Goal: Task Accomplishment & Management: Manage account settings

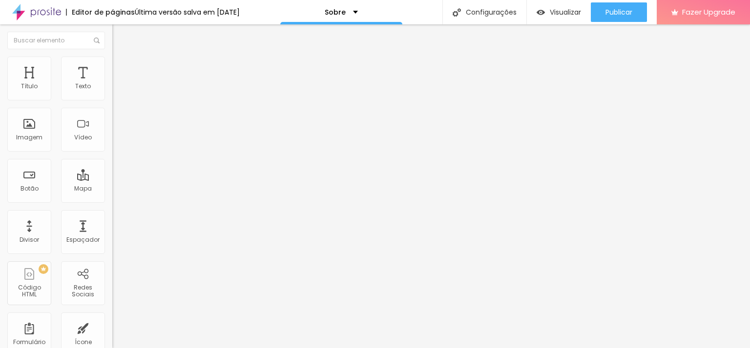
paste input "www.instagram.com/olharempixels/"
type input "https://www.instagram.com/olharempixels/"
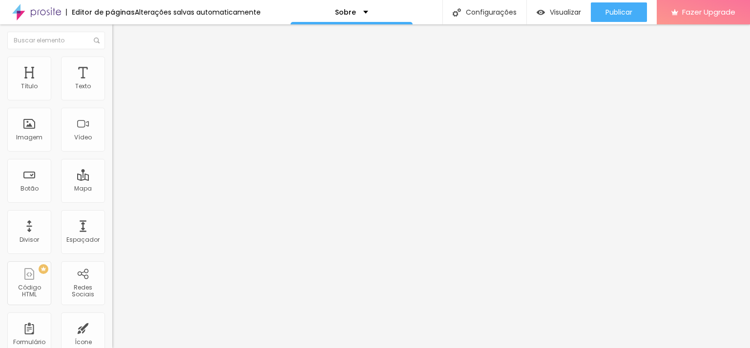
paste input "br.pinterest.com/tatibarrosfotografaembh/"
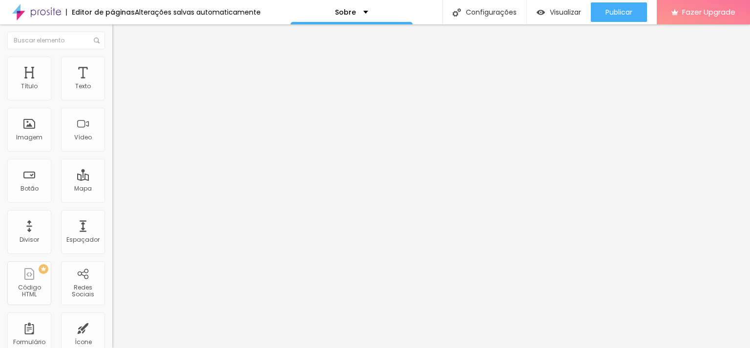
type input "https://br.pinterest.com/tatibarrosfotografaembh/"
click at [112, 275] on div "Editar Redes Sociais Conteúdo Estilo Avançado Facebook Rede social Facebook End…" at bounding box center [168, 186] width 112 height 324
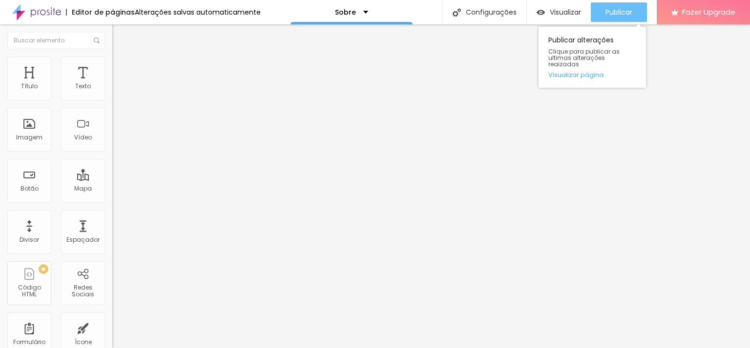
click at [605, 12] on span "Publicar" at bounding box center [618, 12] width 27 height 8
click at [609, 15] on span "Publicar" at bounding box center [618, 12] width 27 height 8
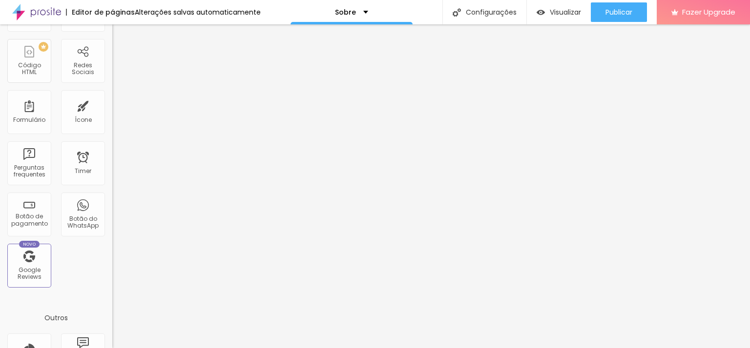
scroll to position [222, 0]
click at [80, 217] on div "Botão do WhatsApp" at bounding box center [82, 224] width 39 height 14
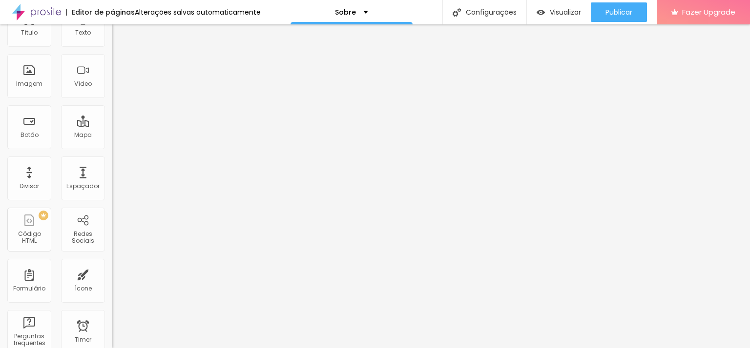
scroll to position [0, 0]
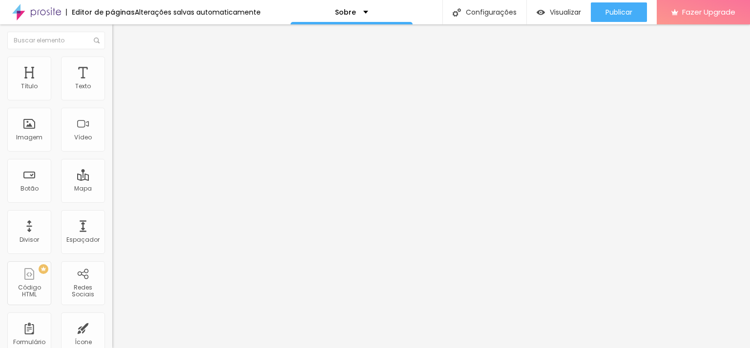
click at [112, 100] on input "text" at bounding box center [170, 95] width 117 height 10
drag, startPoint x: 35, startPoint y: 177, endPoint x: 82, endPoint y: 203, distance: 53.1
click at [112, 337] on textarea "Olá, cheguei até você pela página {page_title} e gostaria de mais informações" at bounding box center [167, 345] width 110 height 17
drag, startPoint x: 30, startPoint y: 169, endPoint x: 49, endPoint y: 192, distance: 30.2
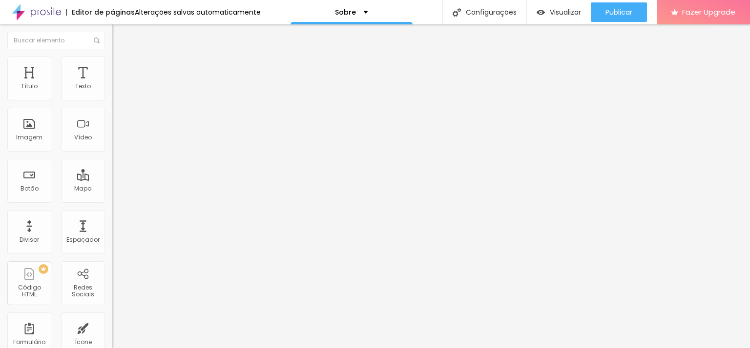
click at [112, 337] on textarea "Olá, cheguei até você pela página {page_title} e gostaria de mais informações" at bounding box center [167, 345] width 110 height 17
drag, startPoint x: 55, startPoint y: 197, endPoint x: 23, endPoint y: 168, distance: 42.5
click at [112, 337] on textarea "Olá, cheguei até você pela página {page_title} e gostaria de mais informações" at bounding box center [167, 345] width 110 height 17
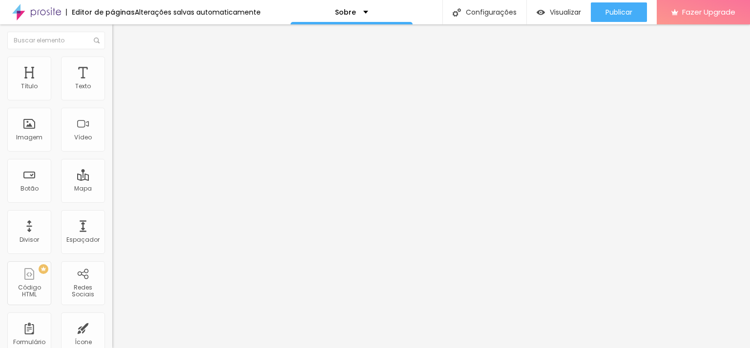
type textarea "Olá, cheguei até você pela página {page_title} e gostaria de mais informações s…"
click at [112, 100] on input "text" at bounding box center [170, 95] width 117 height 10
type input "[PHONE_NUMBER]"
type input "31989181017"
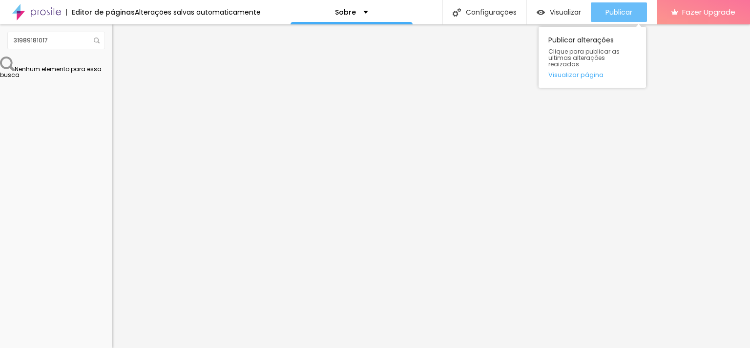
click at [609, 11] on span "Publicar" at bounding box center [618, 12] width 27 height 8
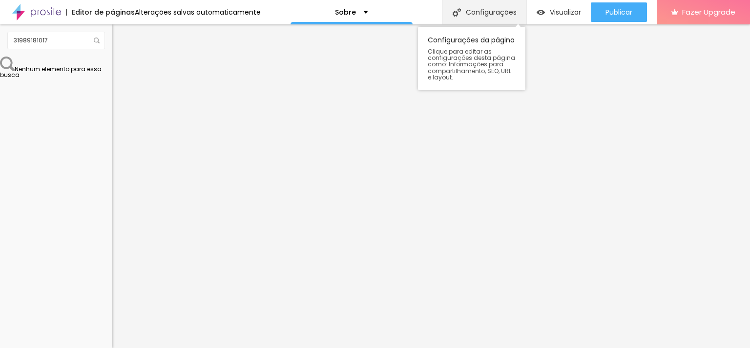
click at [507, 20] on div "Configurações" at bounding box center [484, 12] width 84 height 24
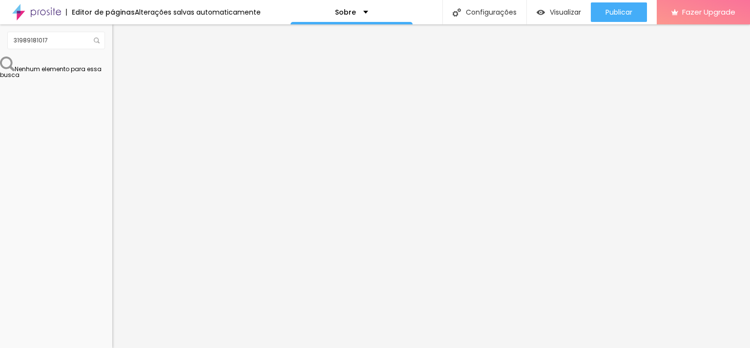
click at [32, 46] on input "31989181017" at bounding box center [56, 41] width 98 height 18
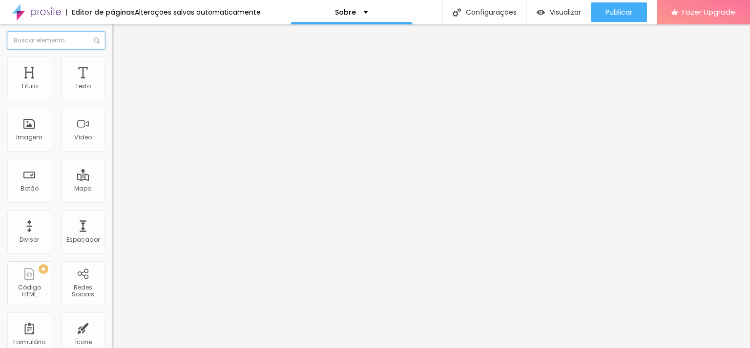
scroll to position [0, 0]
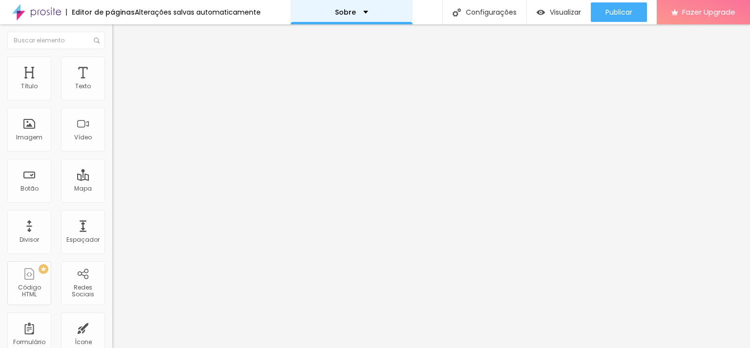
click at [367, 16] on div "Sobre" at bounding box center [351, 12] width 122 height 24
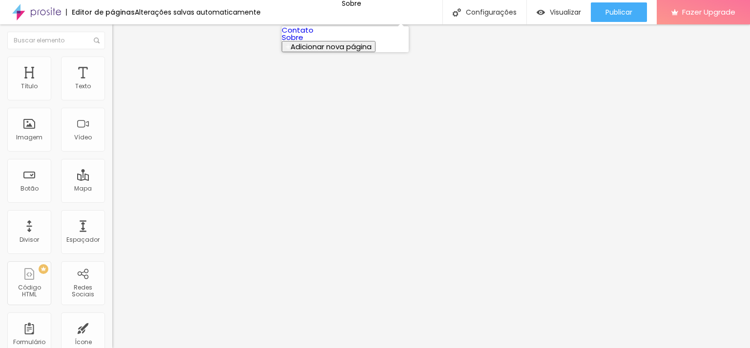
click at [303, 42] on link "Sobre" at bounding box center [292, 37] width 21 height 10
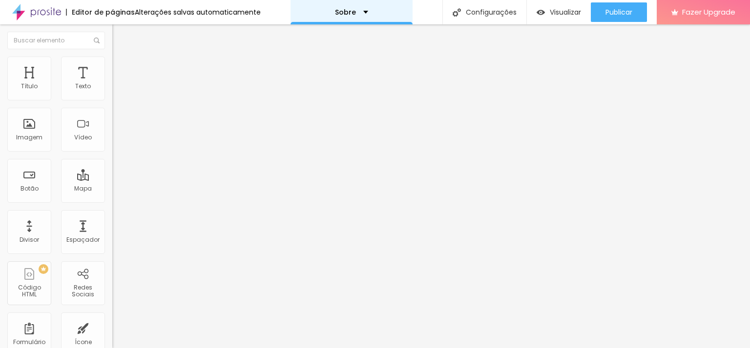
click at [355, 14] on div "Sobre" at bounding box center [351, 12] width 33 height 7
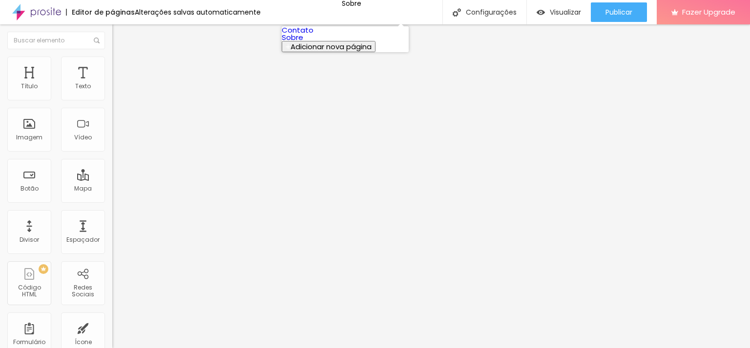
click at [313, 35] on link "Contato" at bounding box center [298, 30] width 32 height 10
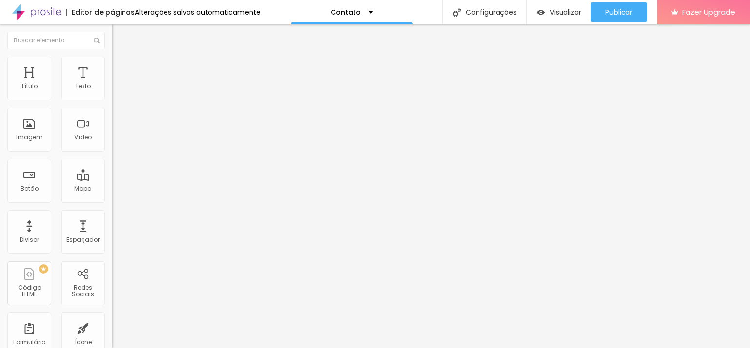
click at [112, 100] on input "text" at bounding box center [170, 95] width 117 height 10
type input "[PHONE_NUMBER]"
type input "31989181017"
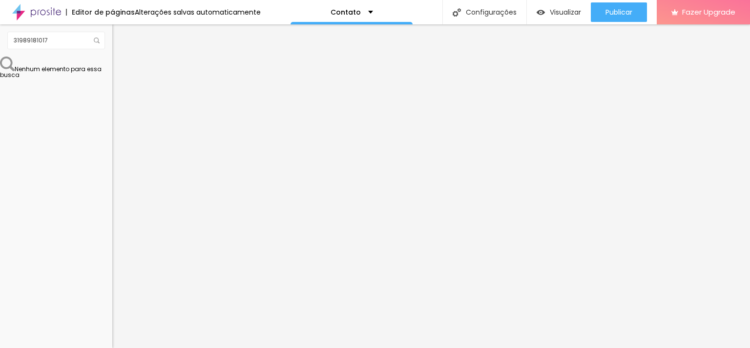
click at [112, 337] on textarea "Olá, cheguei até você pela página {page_title} e gostaria de mais informações" at bounding box center [167, 345] width 110 height 17
drag, startPoint x: 80, startPoint y: 197, endPoint x: 107, endPoint y: 211, distance: 31.2
click at [112, 211] on div "Número do WhatsApp * (31)98918-1017 + 55 Texto do botão Conversar no WhatsApp M…" at bounding box center [168, 247] width 112 height 326
type textarea "Olá, cheguei até você pela página {page_title} e gostaria de mais informações s…"
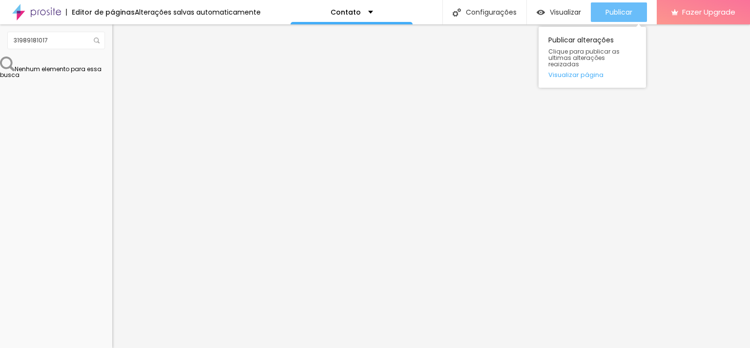
click at [631, 4] on div "Publicar" at bounding box center [618, 12] width 27 height 20
click at [613, 54] on span "Clique para publicar as ultimas alterações reaizadas" at bounding box center [592, 58] width 88 height 20
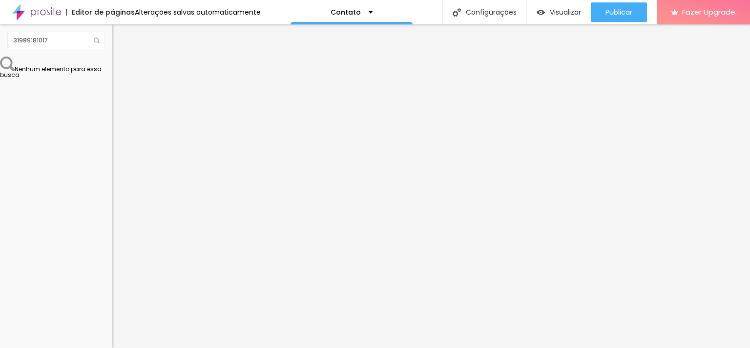
click at [120, 33] on img "button" at bounding box center [124, 36] width 8 height 8
click at [358, 13] on div "Contato" at bounding box center [351, 12] width 42 height 7
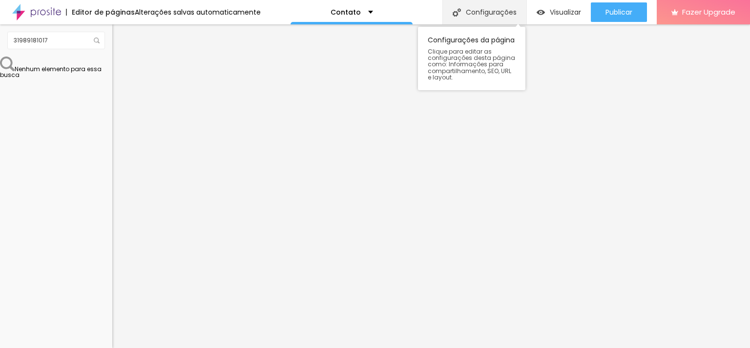
click at [465, 0] on div "Configurações" at bounding box center [484, 12] width 84 height 24
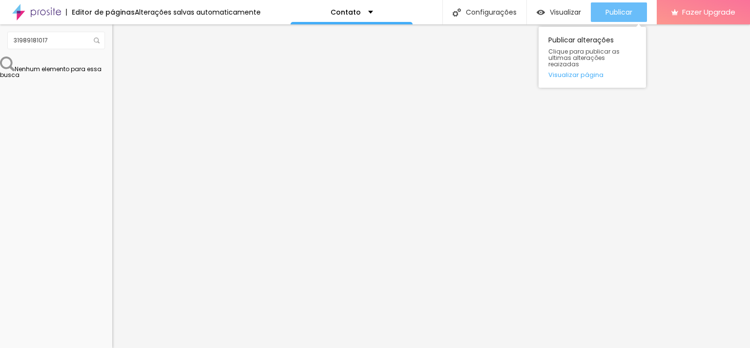
click at [615, 15] on span "Publicar" at bounding box center [618, 12] width 27 height 8
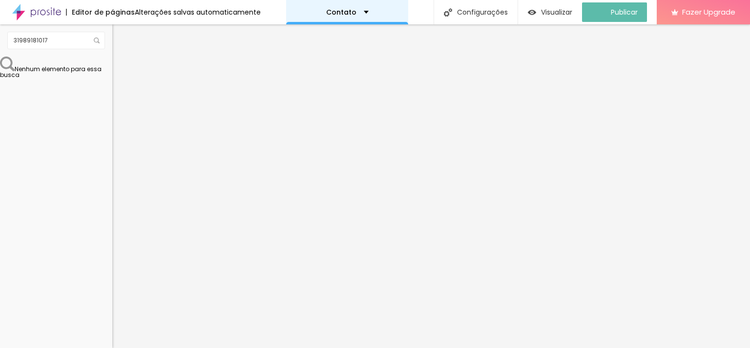
click at [357, 13] on div "Contato" at bounding box center [347, 12] width 42 height 7
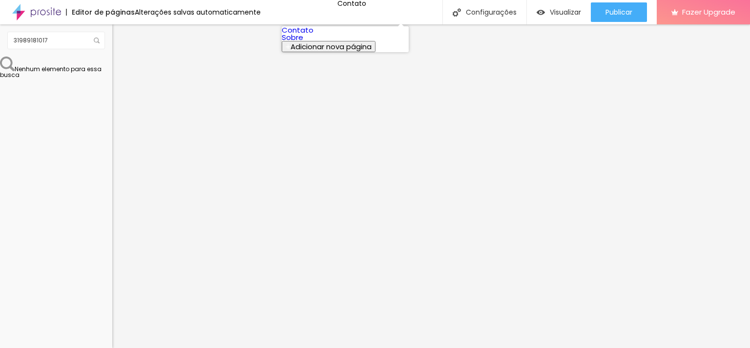
click at [303, 42] on link "Sobre" at bounding box center [292, 37] width 21 height 10
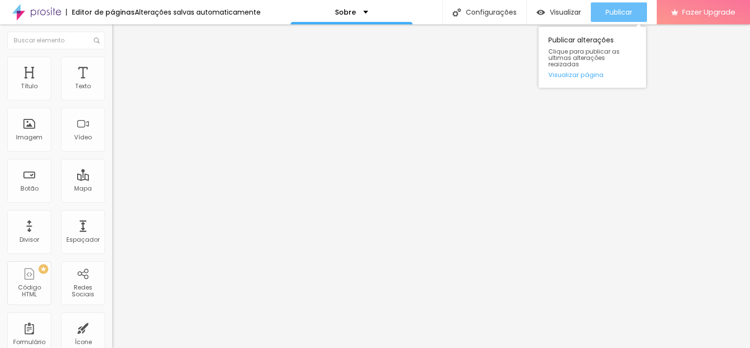
click at [609, 9] on span "Publicar" at bounding box center [618, 12] width 27 height 8
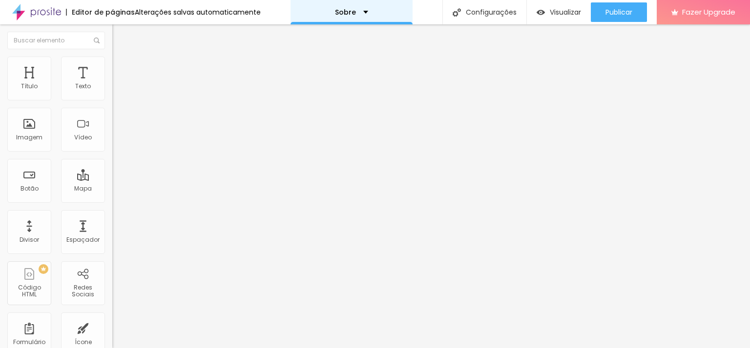
click at [367, 15] on div "Sobre" at bounding box center [351, 12] width 122 height 24
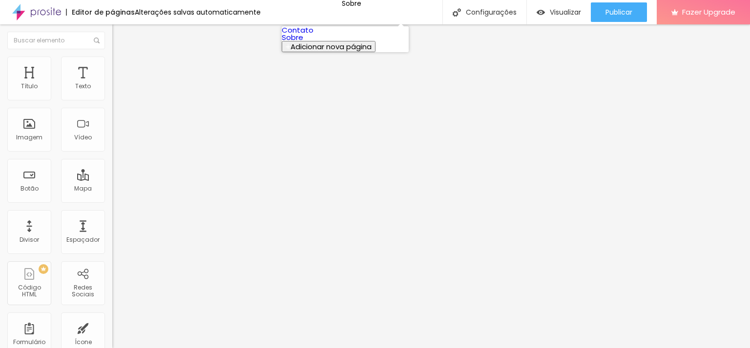
click at [97, 13] on div "Editor de páginas" at bounding box center [100, 12] width 69 height 7
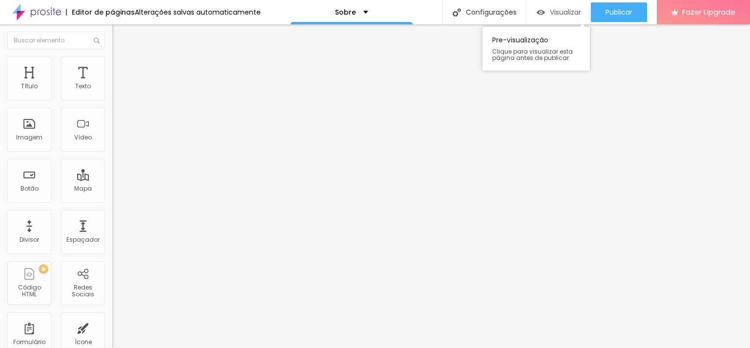
click at [562, 19] on div "Visualizar" at bounding box center [558, 12] width 44 height 20
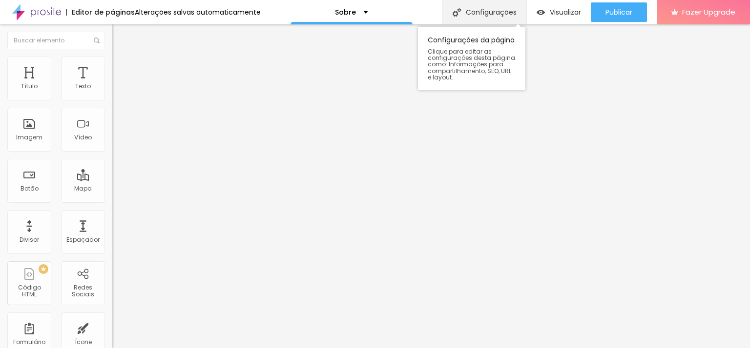
click at [461, 19] on div "Configurações" at bounding box center [484, 12] width 84 height 24
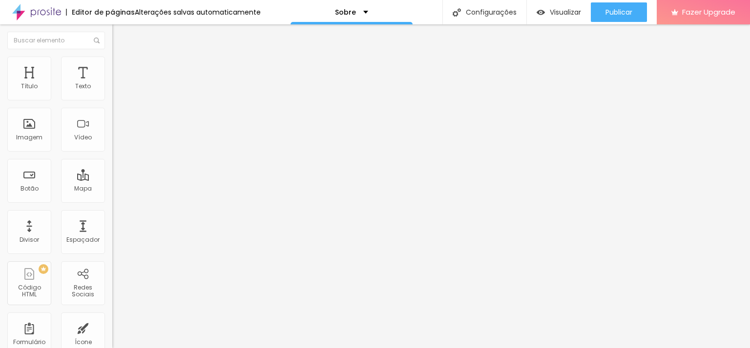
click at [43, 10] on img at bounding box center [36, 12] width 49 height 24
